Goal: Task Accomplishment & Management: Manage account settings

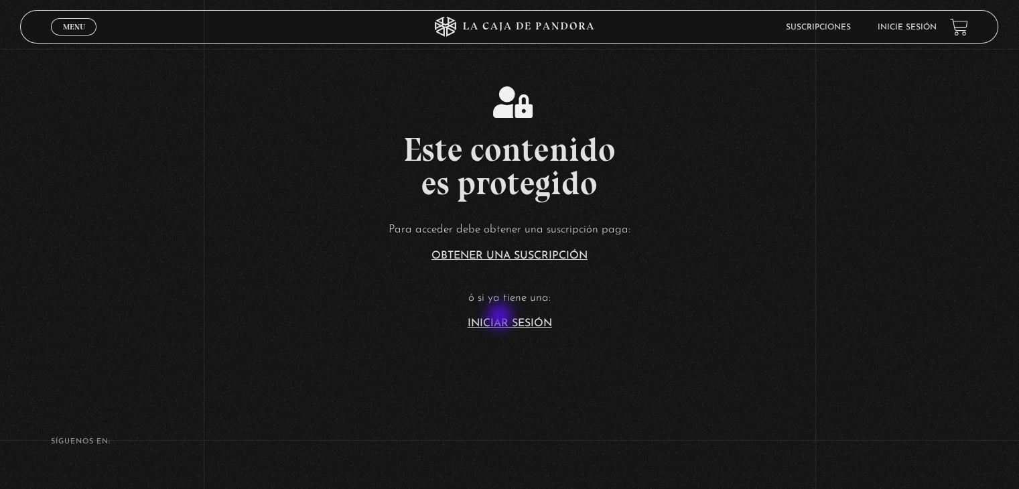
click at [500, 316] on article "Para acceder debe obtener una suscripción paga: Obtener una suscripción ó si ya…" at bounding box center [509, 274] width 1019 height 109
click at [497, 322] on link "Iniciar Sesión" at bounding box center [510, 323] width 84 height 11
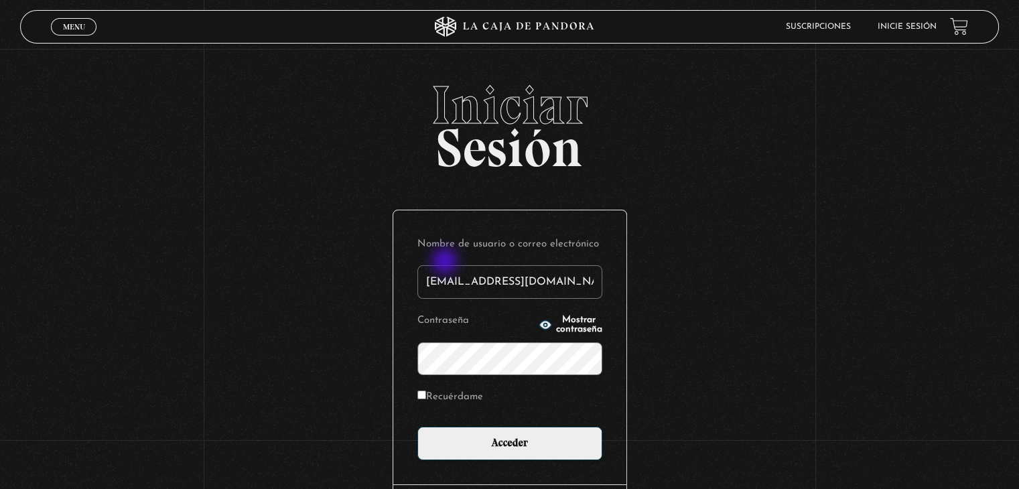
type input "amandacb_93@hotmail.com"
click at [417, 427] on input "Acceder" at bounding box center [509, 443] width 185 height 33
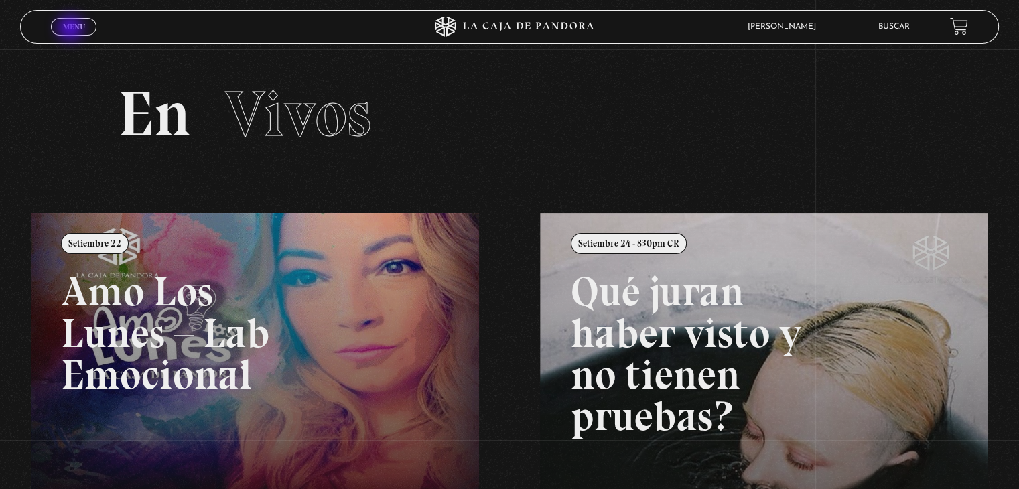
click at [71, 27] on span "Menu" at bounding box center [74, 27] width 22 height 8
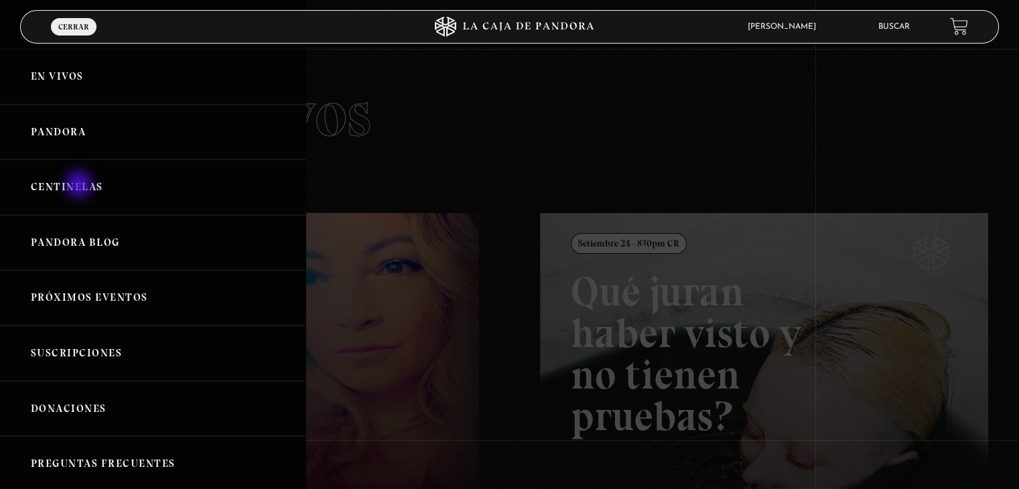
click at [80, 186] on link "Centinelas" at bounding box center [152, 187] width 305 height 56
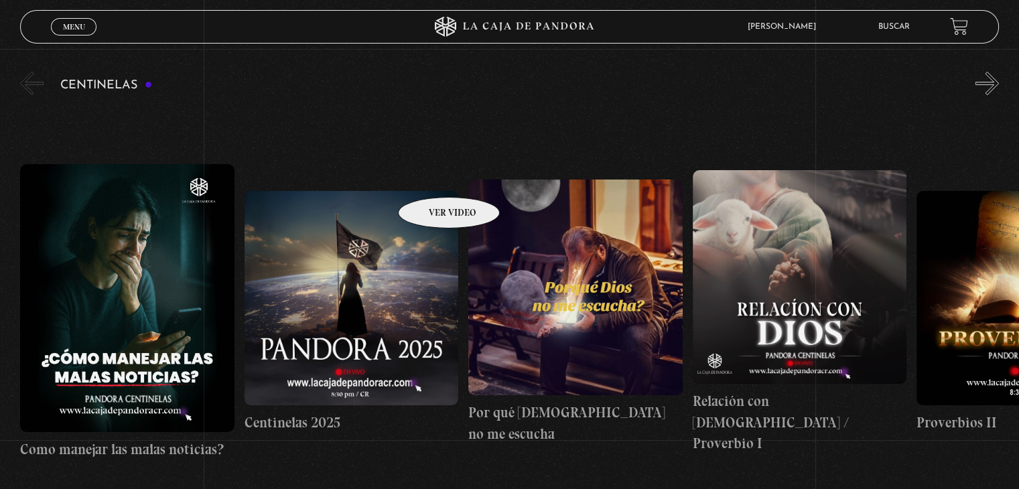
scroll to position [201, 0]
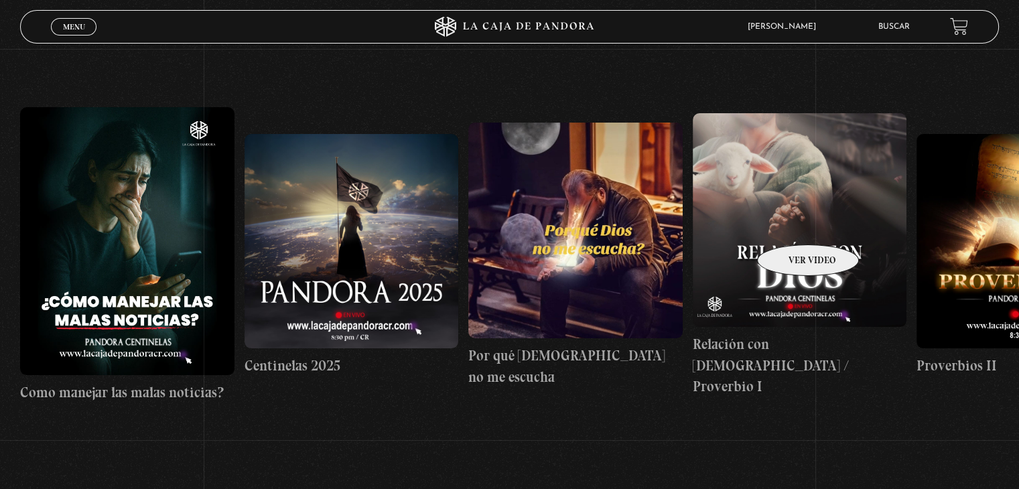
click at [791, 224] on figure at bounding box center [800, 220] width 214 height 214
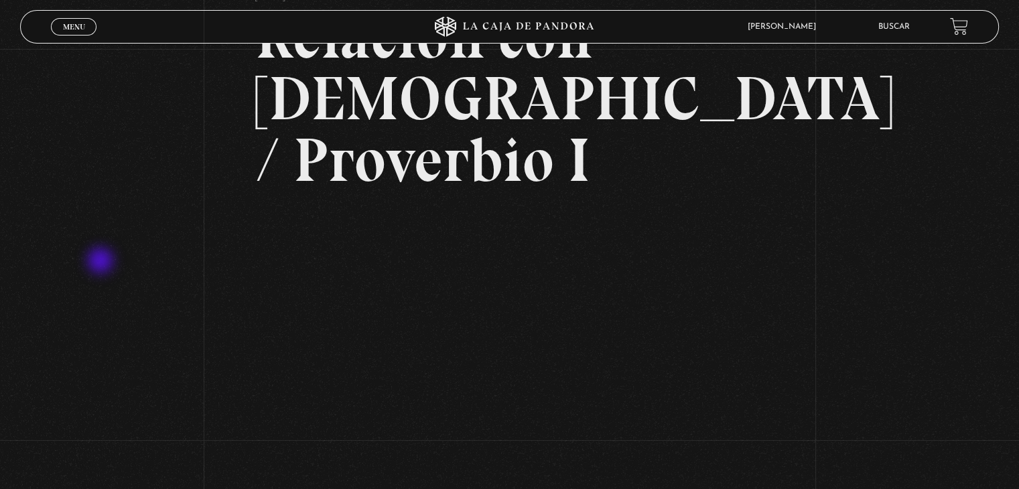
scroll to position [134, 0]
